Goal: Task Accomplishment & Management: Manage account settings

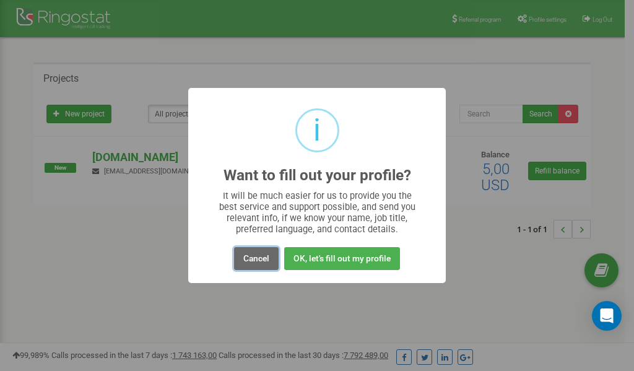
click at [256, 259] on button "Cancel" at bounding box center [256, 258] width 45 height 23
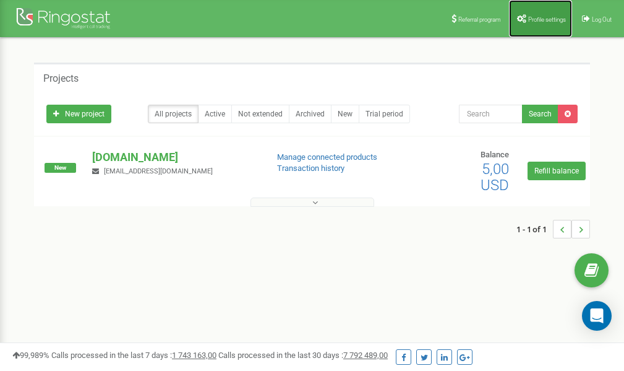
click at [540, 20] on span "Profile settings" at bounding box center [547, 19] width 38 height 7
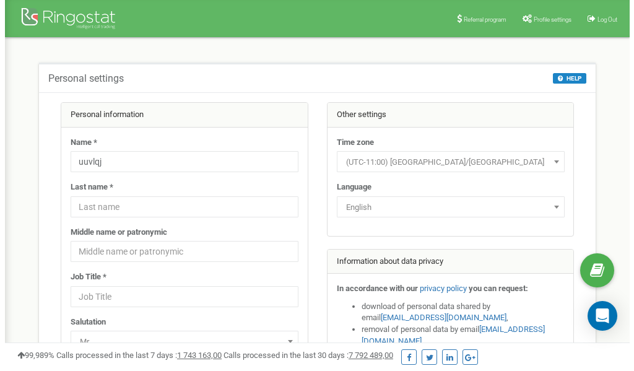
scroll to position [62, 0]
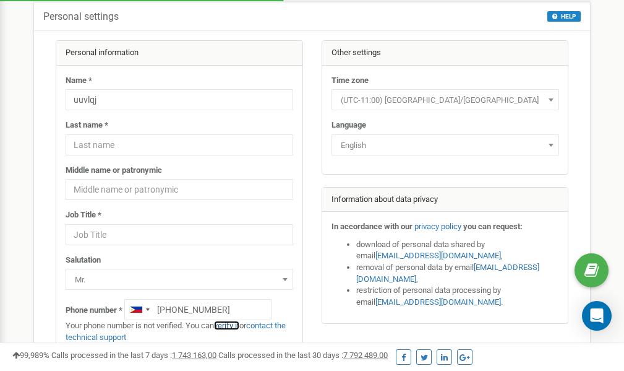
click at [235, 324] on link "verify it" at bounding box center [226, 325] width 25 height 9
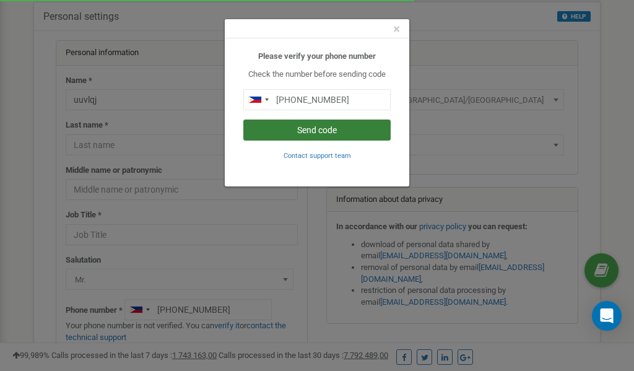
click at [309, 129] on button "Send code" at bounding box center [316, 129] width 147 height 21
